Goal: Communication & Community: Share content

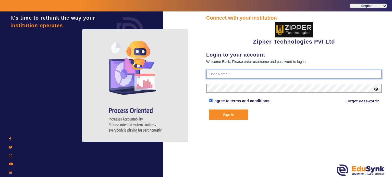
click at [215, 70] on input "text" at bounding box center [293, 74] width 175 height 9
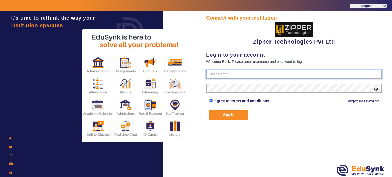
type input "1008790000"
click at [209, 110] on button "Sign In" at bounding box center [228, 115] width 39 height 10
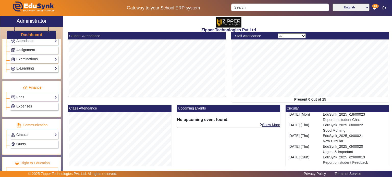
scroll to position [238, 0]
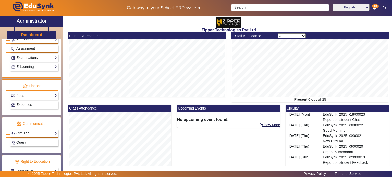
click at [38, 131] on link "Circular" at bounding box center [34, 134] width 46 height 6
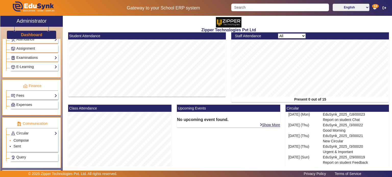
click at [25, 138] on link "Compose" at bounding box center [21, 140] width 15 height 4
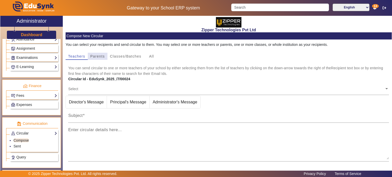
click at [105, 56] on span "Parents" at bounding box center [97, 57] width 15 height 4
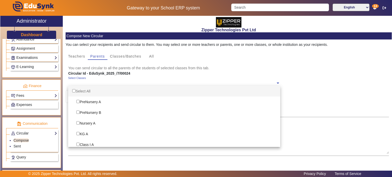
click at [113, 89] on ng-select "Select Classes Select All PreNursery A PreNursery B Nursery A KG A Class I A Cl…" at bounding box center [174, 83] width 212 height 14
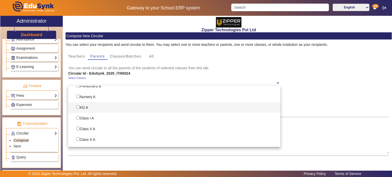
scroll to position [28, 0]
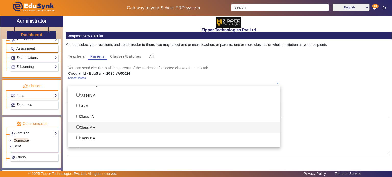
click at [86, 130] on div "Class V A" at bounding box center [174, 127] width 212 height 11
checkbox input "true"
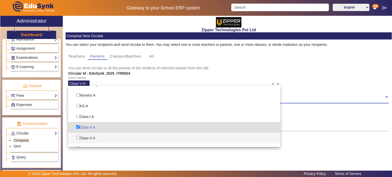
click at [88, 137] on div "Class X A" at bounding box center [174, 138] width 212 height 11
checkbox input "true"
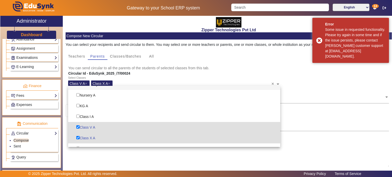
click at [140, 72] on div "Circular Id - EduSynk_2025_/7/00024" at bounding box center [174, 73] width 217 height 5
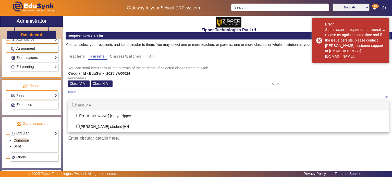
click at [132, 96] on input "text" at bounding box center [226, 97] width 316 height 5
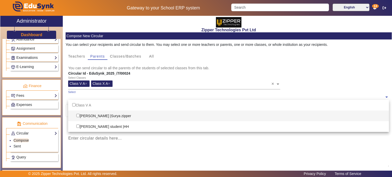
click at [128, 114] on div "[PERSON_NAME] | Surya zipper" at bounding box center [228, 116] width 321 height 11
checkbox input "true"
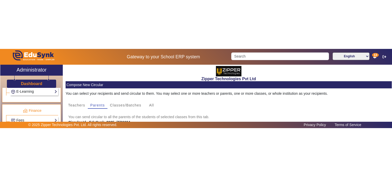
scroll to position [247, 0]
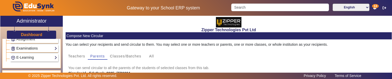
click at [38, 46] on link "Examinations" at bounding box center [34, 49] width 46 height 6
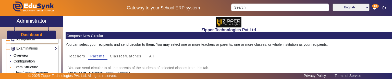
click at [33, 65] on link "Exam Structure" at bounding box center [26, 67] width 24 height 4
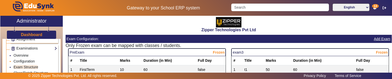
click at [31, 60] on link "Configuration" at bounding box center [24, 61] width 21 height 4
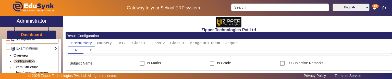
click at [33, 65] on link "Exam Structure" at bounding box center [26, 67] width 24 height 4
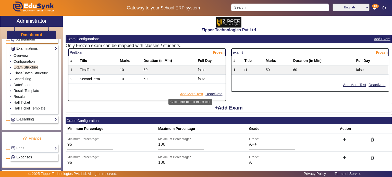
click at [192, 94] on button "Add More Test" at bounding box center [191, 94] width 24 height 6
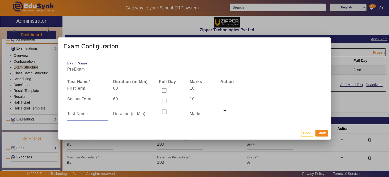
click at [96, 114] on input at bounding box center [87, 114] width 41 height 6
type input "third Term"
type input "60"
type input "10"
click at [319, 133] on button "Save" at bounding box center [321, 133] width 12 height 7
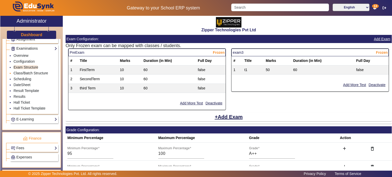
click at [34, 71] on link "Class/Batch Structure" at bounding box center [31, 73] width 34 height 4
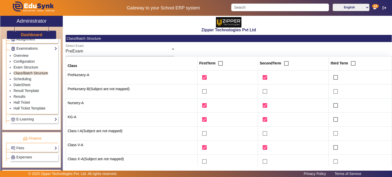
scroll to position [38, 0]
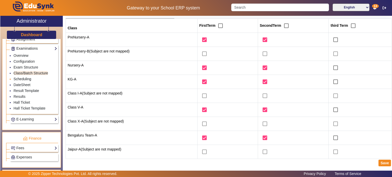
click at [25, 77] on link "Scheduling" at bounding box center [23, 79] width 18 height 4
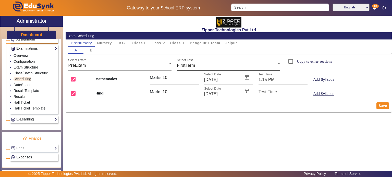
click at [195, 60] on div "Select Test FirstTerm" at bounding box center [228, 63] width 103 height 14
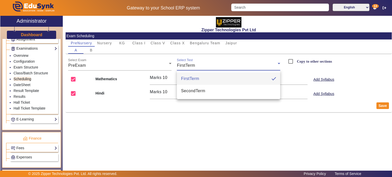
click at [195, 60] on div at bounding box center [196, 88] width 392 height 177
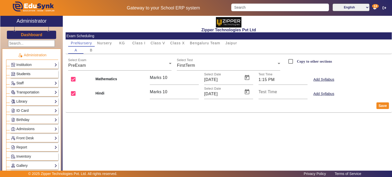
click at [29, 72] on span "Students" at bounding box center [23, 74] width 14 height 4
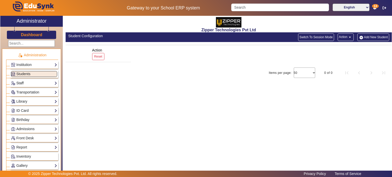
click at [29, 82] on link "Staff" at bounding box center [34, 83] width 46 height 6
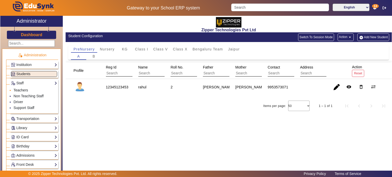
click at [26, 90] on link "Teachers" at bounding box center [21, 90] width 15 height 4
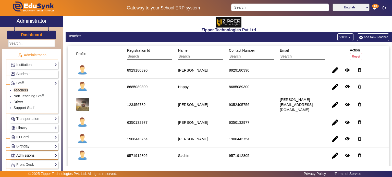
scroll to position [62, 0]
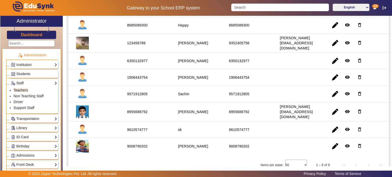
click at [37, 73] on link "Students" at bounding box center [34, 74] width 46 height 6
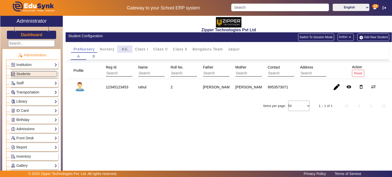
click at [121, 52] on div "KG" at bounding box center [124, 49] width 15 height 7
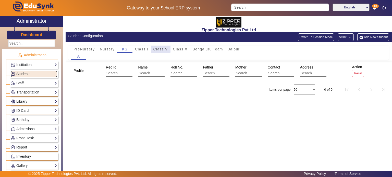
click at [152, 49] on div "Class V" at bounding box center [161, 49] width 20 height 7
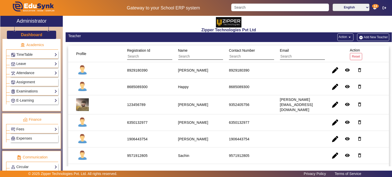
scroll to position [245, 0]
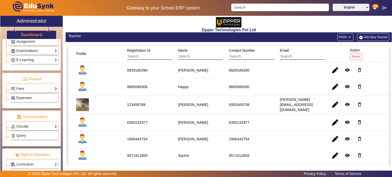
click at [34, 126] on link "Circular" at bounding box center [34, 127] width 46 height 6
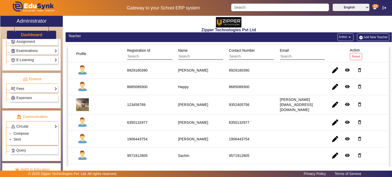
click at [26, 132] on link "Compose" at bounding box center [21, 134] width 15 height 4
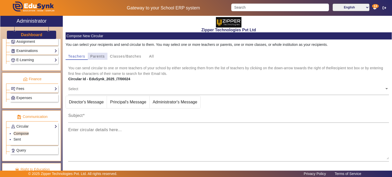
click at [92, 57] on span "Parents" at bounding box center [97, 57] width 15 height 4
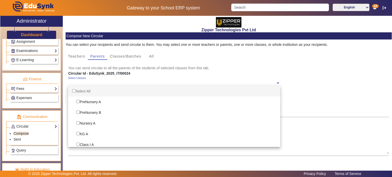
click at [96, 86] on ng-select "Select Classes Select All PreNursery A PreNursery B Nursery A KG A Class I A Cl…" at bounding box center [174, 83] width 212 height 14
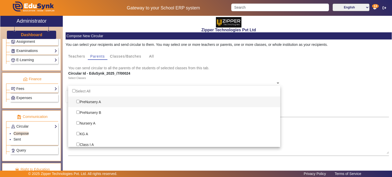
click at [79, 101] on input "Options List" at bounding box center [77, 101] width 3 height 3
checkbox input "true"
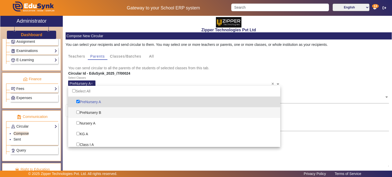
click at [79, 113] on input "Options List" at bounding box center [77, 112] width 3 height 3
checkbox input "true"
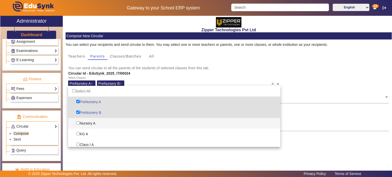
click at [78, 122] on input "Options List" at bounding box center [77, 122] width 3 height 3
checkbox input "true"
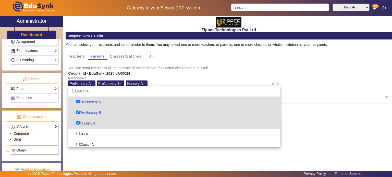
scroll to position [33, 0]
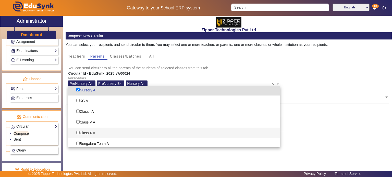
click at [79, 131] on input "Options List" at bounding box center [77, 132] width 3 height 3
checkbox input "true"
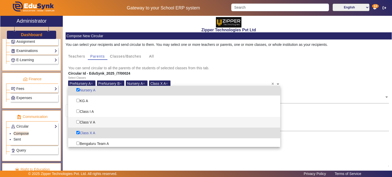
click at [79, 123] on input "Options List" at bounding box center [77, 121] width 3 height 3
checkbox input "true"
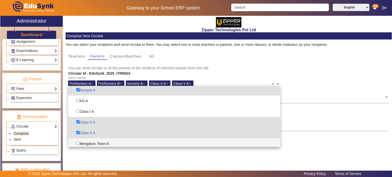
click at [79, 144] on input "Options List" at bounding box center [77, 143] width 3 height 3
checkbox input "true"
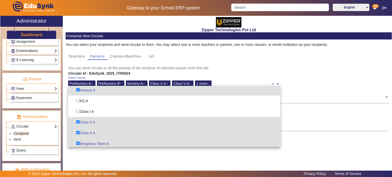
click at [148, 79] on div "Select Classes PreNursery A × PreNursery B × Nursery A × Class X A × Class V A …" at bounding box center [169, 82] width 203 height 11
click at [161, 65] on mat-card-subtitle "You can send circular to all the parents of the students of selected classes fr…" at bounding box center [228, 68] width 321 height 6
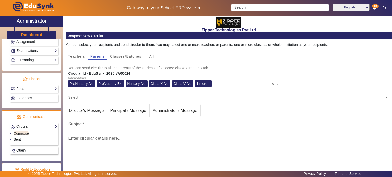
click at [136, 104] on ng-select "Select" at bounding box center [228, 97] width 321 height 14
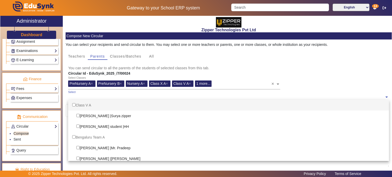
click at [136, 98] on input "text" at bounding box center [226, 97] width 316 height 5
click at [74, 104] on input "Options List" at bounding box center [73, 104] width 3 height 3
checkbox input "true"
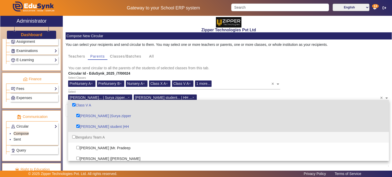
click at [73, 138] on input "Options List" at bounding box center [73, 136] width 3 height 3
checkbox input "true"
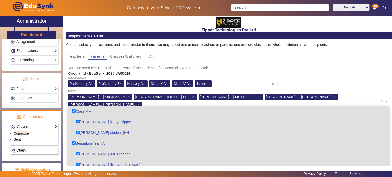
scroll to position [56, 0]
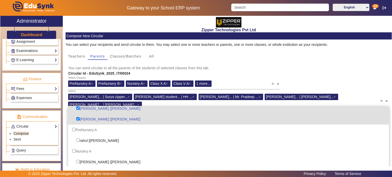
click at [172, 57] on div "Teachers Parents Classes/Batches All" at bounding box center [229, 56] width 326 height 7
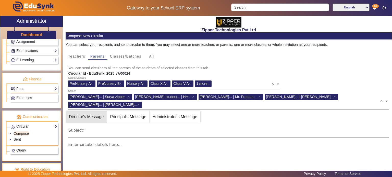
click at [102, 111] on span "Director's Message" at bounding box center [86, 117] width 41 height 12
click at [102, 123] on div "Subject" at bounding box center [228, 130] width 321 height 14
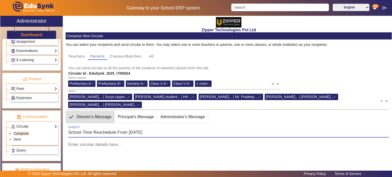
type input "School Time Reschedule From [DATE]"
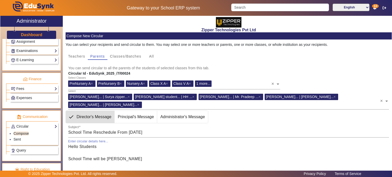
click at [109, 152] on textarea "Hello Students School Time will be [PERSON_NAME]" at bounding box center [228, 159] width 321 height 31
paste textarea "The school notice announces a change in school timings effective [DATE]. The st…"
drag, startPoint x: 195, startPoint y: 152, endPoint x: 214, endPoint y: 152, distance: 18.9
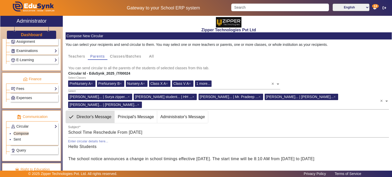
click at [214, 152] on textarea "Hello Students The school notice announces a change in school timings effective…" at bounding box center [228, 159] width 321 height 31
click at [255, 153] on textarea "Hello Students The school notice announces a change in school timings effective…" at bounding box center [228, 159] width 321 height 31
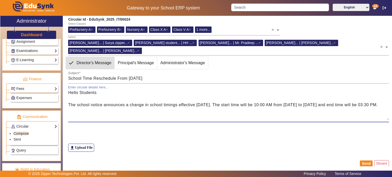
type textarea "Hello Students The school notice announces a change in school timings effective…"
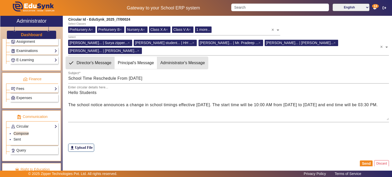
click at [183, 60] on span "Administrator's Message" at bounding box center [182, 63] width 51 height 12
click at [360, 161] on button "Send" at bounding box center [366, 164] width 13 height 7
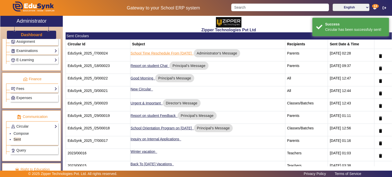
click at [169, 53] on link "School Time Reschedule From [DATE]" at bounding box center [161, 53] width 61 height 4
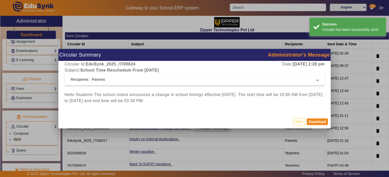
click at [169, 89] on div "Circular Id: EduSynk_2025_/7/00024 Date: [DATE] 2:28 pm Subject: School Time Re…" at bounding box center [194, 88] width 272 height 54
click at [169, 81] on mat-panel-title "Recipients : Parents" at bounding box center [192, 80] width 242 height 6
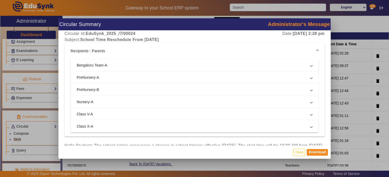
click at [166, 64] on mat-panel-description at bounding box center [231, 65] width 150 height 5
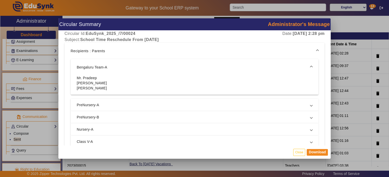
click at [161, 99] on mat-expansion-panel-header "PreNursery-A" at bounding box center [195, 105] width 248 height 12
click at [158, 113] on mat-expansion-panel-header "Nursery-A" at bounding box center [195, 118] width 248 height 12
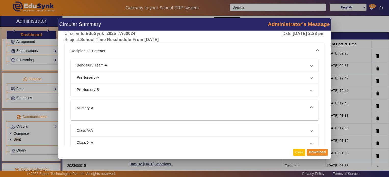
click at [301, 154] on button "Close" at bounding box center [299, 152] width 12 height 7
